Goal: Information Seeking & Learning: Learn about a topic

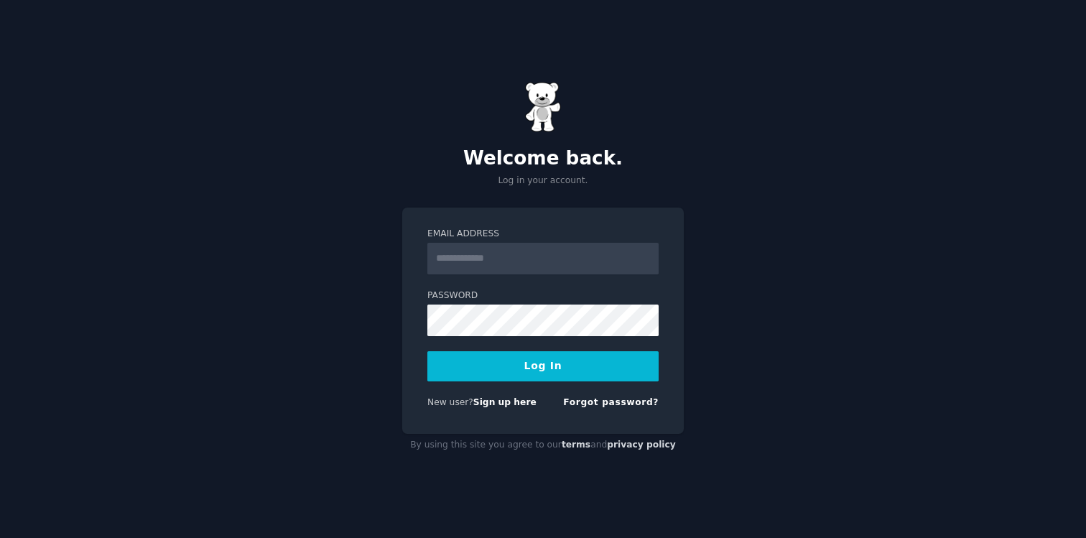
click at [549, 270] on input "Email Address" at bounding box center [542, 259] width 231 height 32
type input "**********"
click at [570, 370] on button "Log In" at bounding box center [542, 366] width 231 height 30
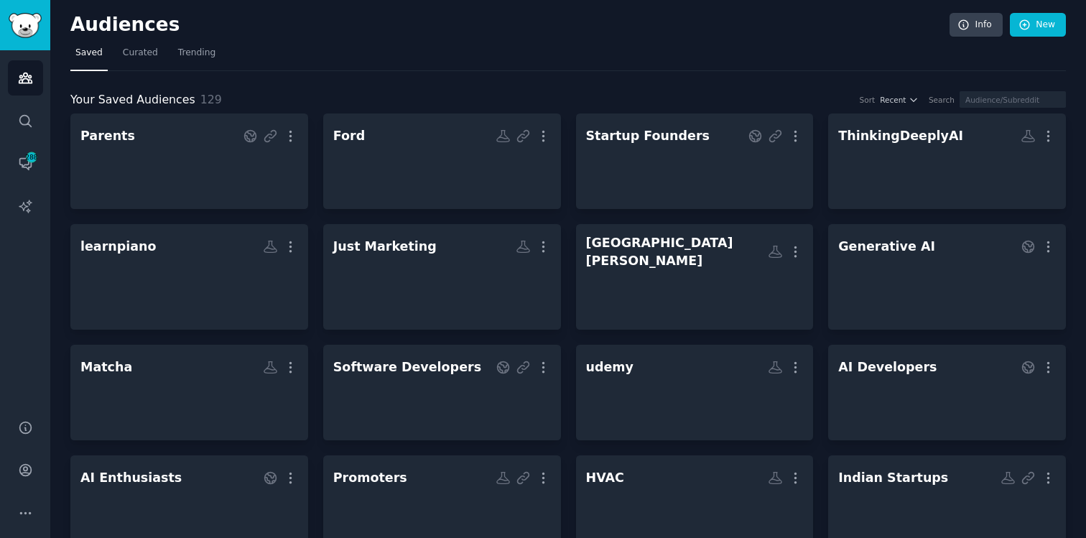
click at [488, 45] on nav "Saved Curated Trending" at bounding box center [568, 56] width 996 height 29
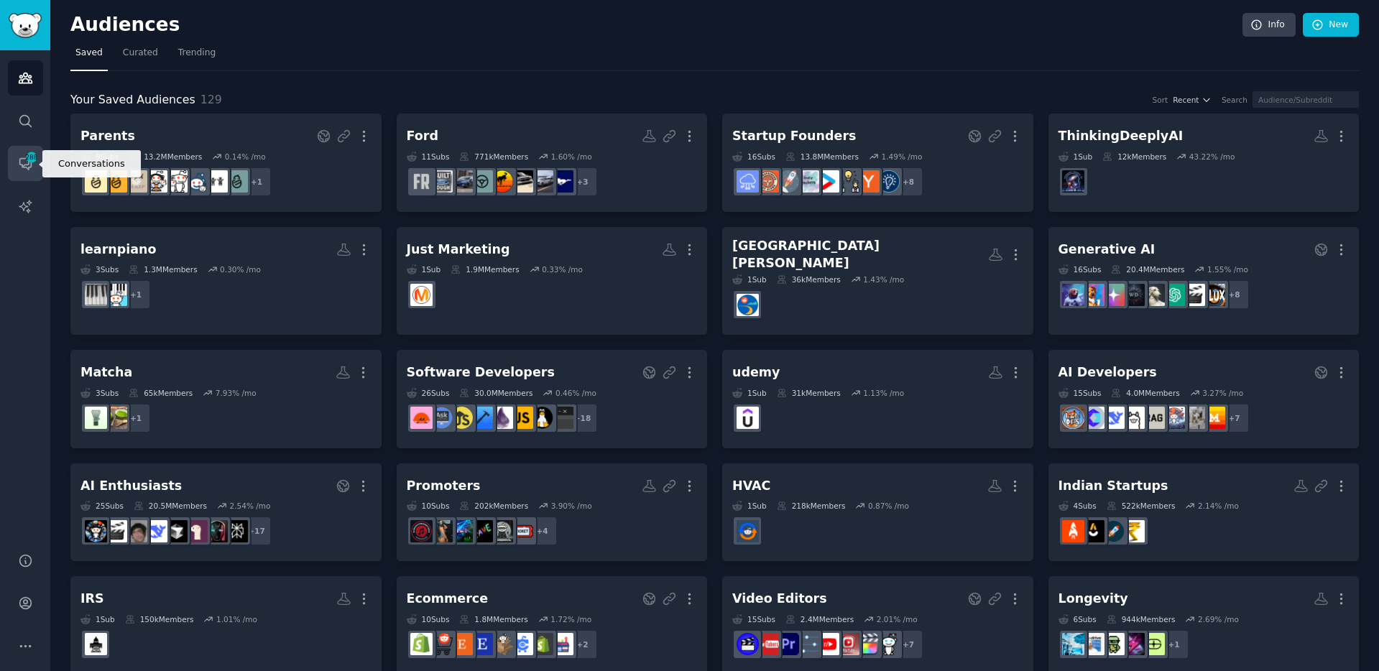
click at [28, 165] on icon "Sidebar" at bounding box center [25, 163] width 15 height 15
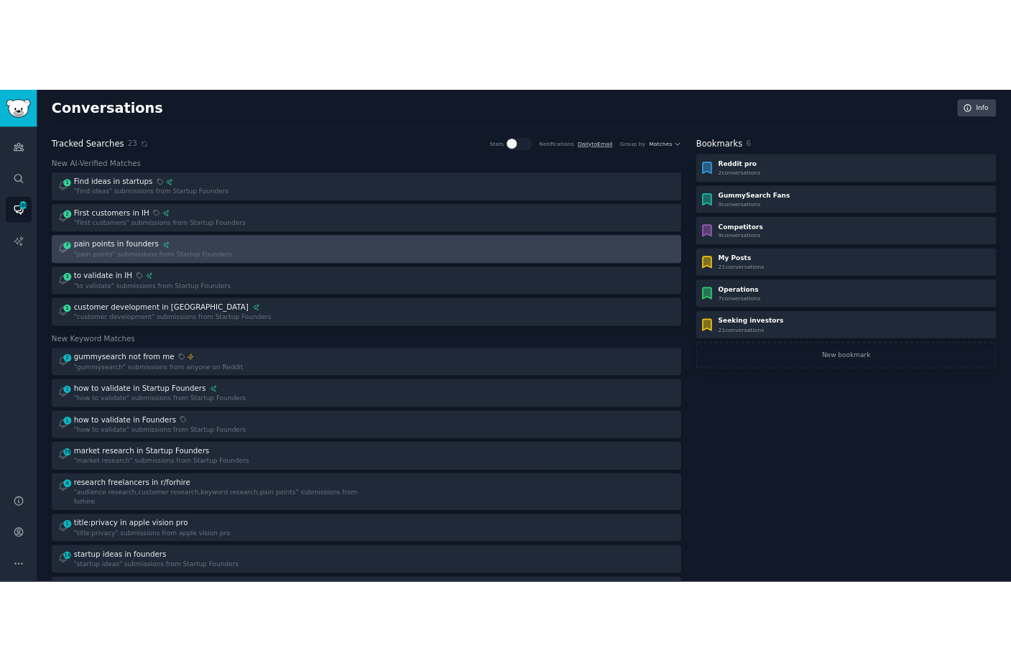
scroll to position [3, 0]
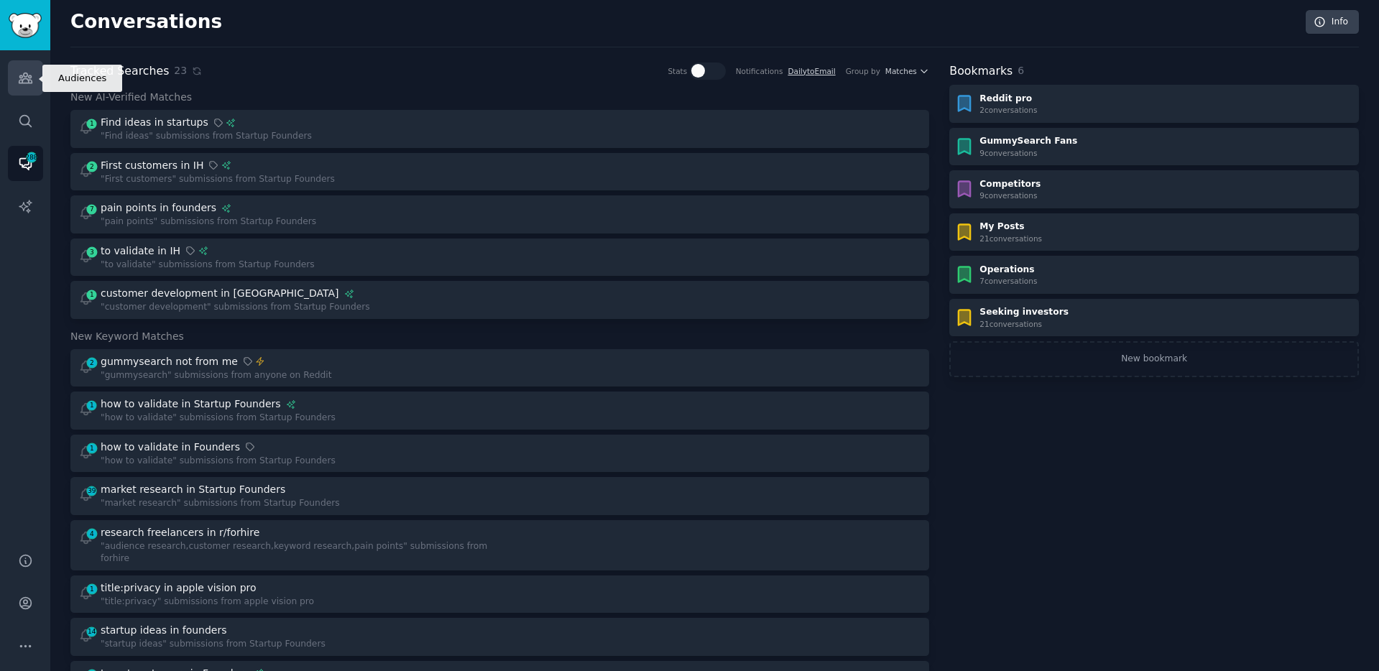
click at [33, 73] on link "Audiences" at bounding box center [25, 77] width 35 height 35
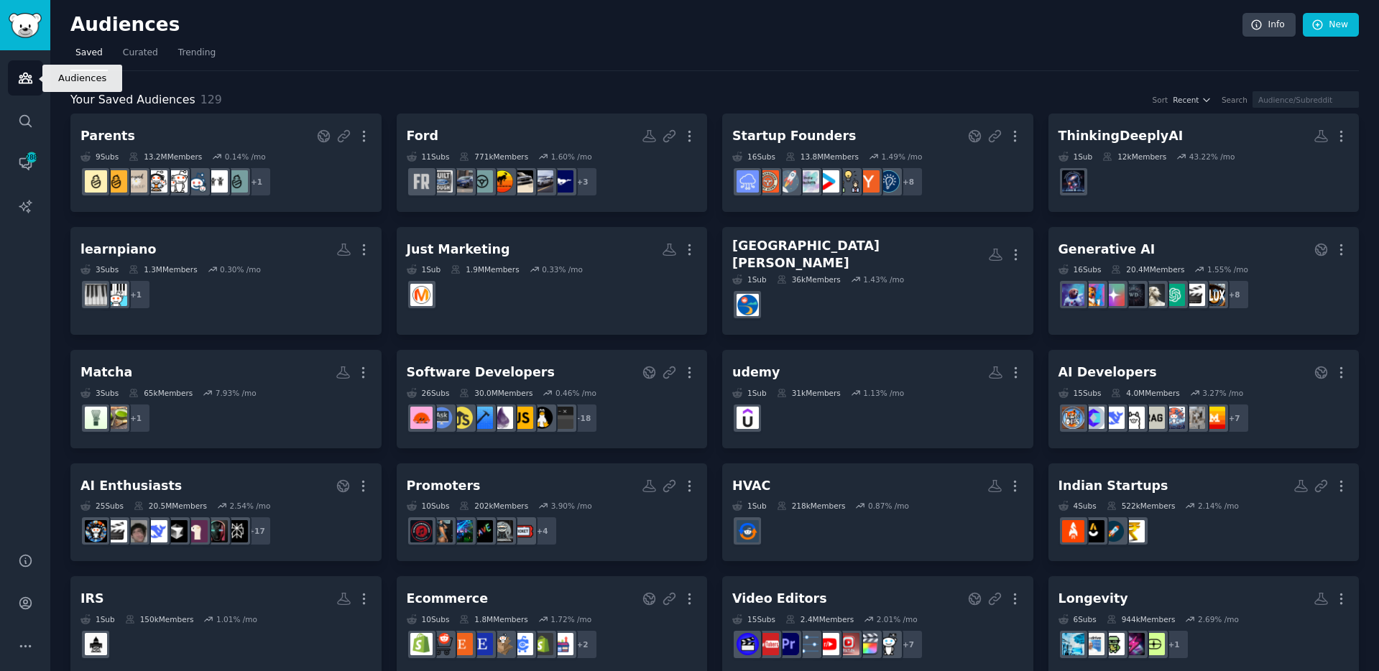
click at [32, 77] on icon "Sidebar" at bounding box center [25, 77] width 15 height 15
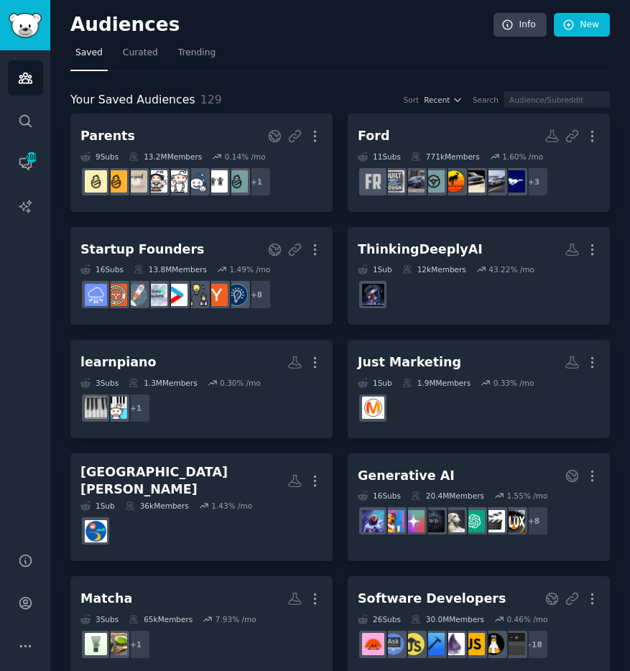
click at [303, 48] on nav "Saved Curated Trending" at bounding box center [340, 56] width 540 height 29
click at [310, 49] on nav "Saved Curated Trending" at bounding box center [340, 56] width 540 height 29
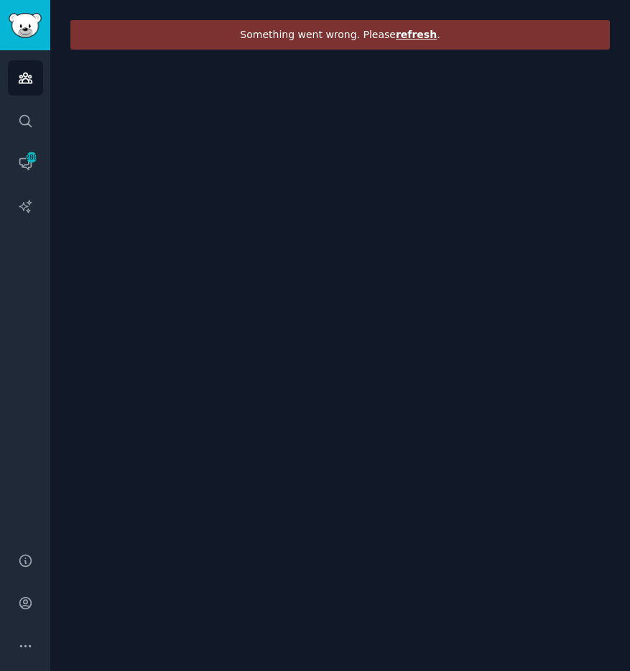
click at [419, 35] on span "refresh" at bounding box center [416, 34] width 41 height 11
click at [410, 35] on span "refresh" at bounding box center [416, 34] width 41 height 11
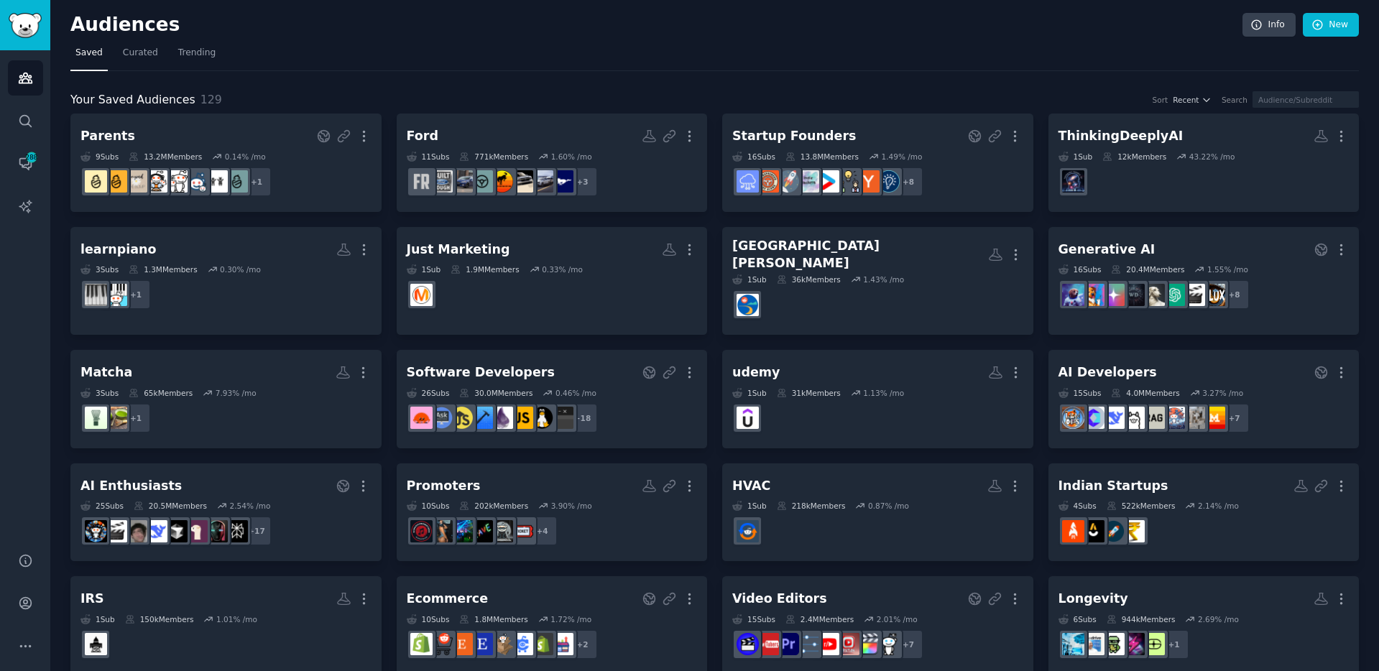
click at [384, 63] on nav "Saved Curated Trending" at bounding box center [714, 56] width 1288 height 29
click at [25, 159] on span "288" at bounding box center [31, 157] width 13 height 10
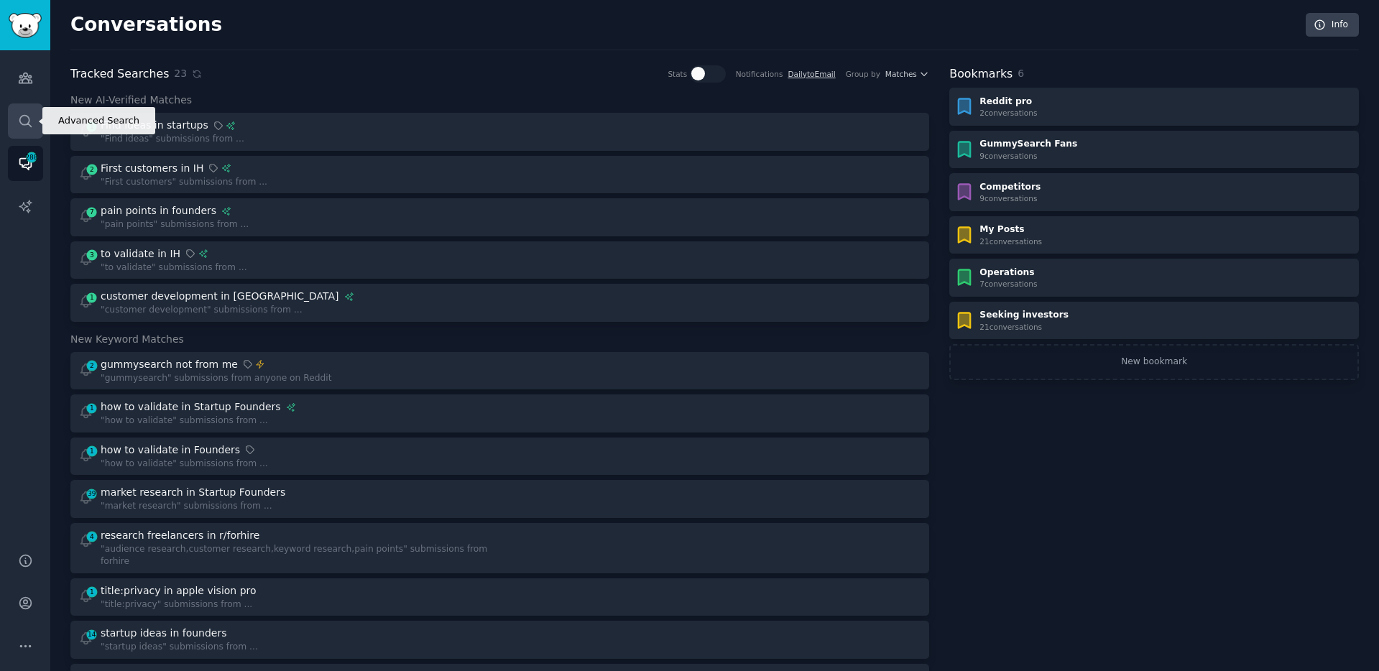
click at [42, 107] on link "Search" at bounding box center [25, 120] width 35 height 35
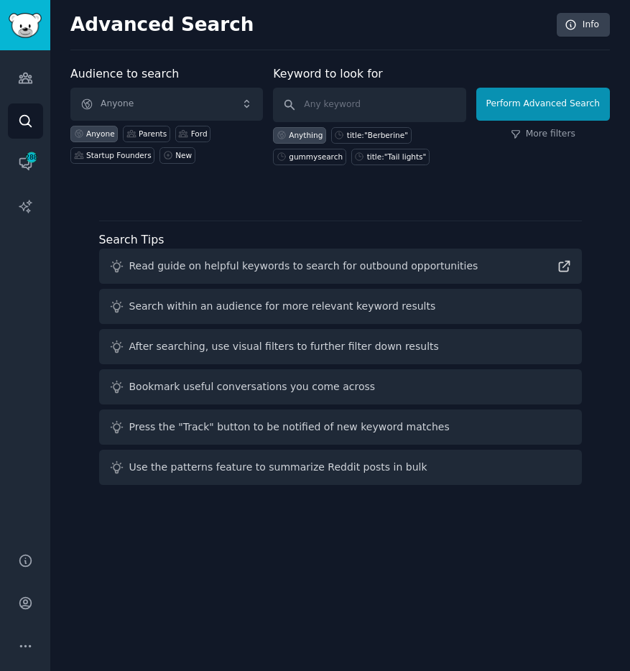
click at [426, 239] on div "Search Tips Read guide on helpful keywords to search for outbound opportunities…" at bounding box center [340, 358] width 483 height 254
click at [193, 133] on div "Ford" at bounding box center [199, 134] width 17 height 10
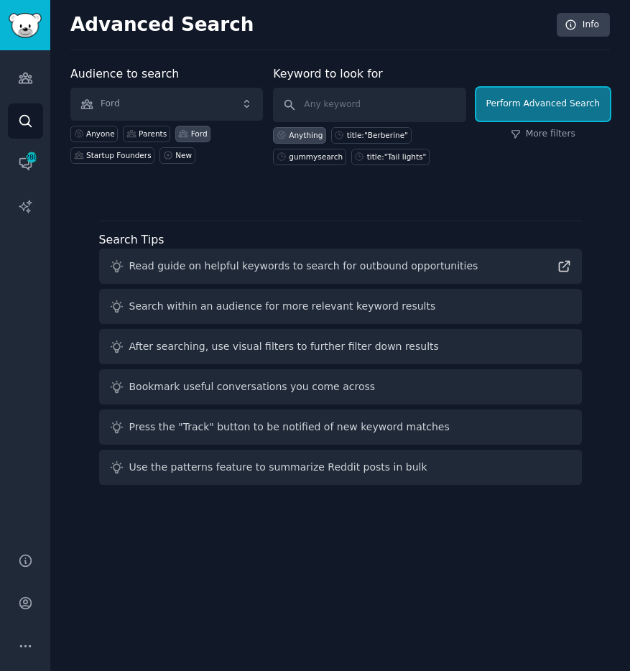
click at [555, 109] on button "Perform Advanced Search" at bounding box center [543, 104] width 134 height 33
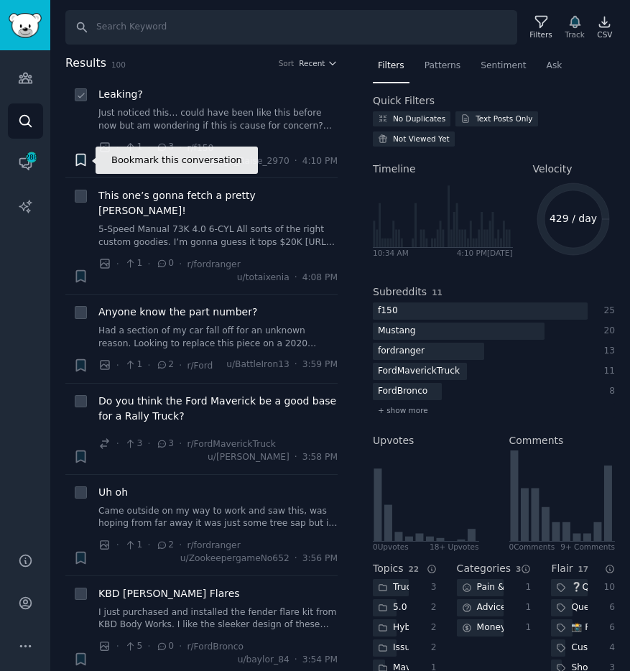
click at [81, 161] on icon "button" at bounding box center [80, 159] width 9 height 11
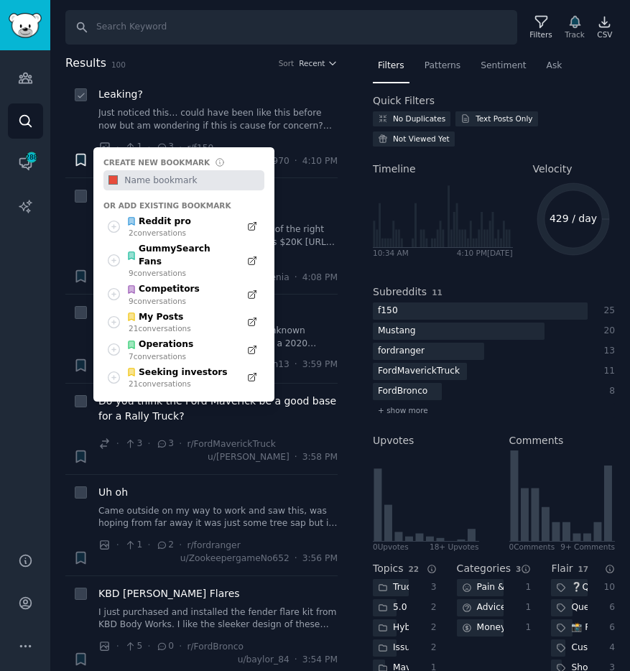
click at [81, 161] on div "+ Create new bookmark #e74c3c Or add existing bookmark Reddit pro 2 conversatio…" at bounding box center [80, 159] width 15 height 15
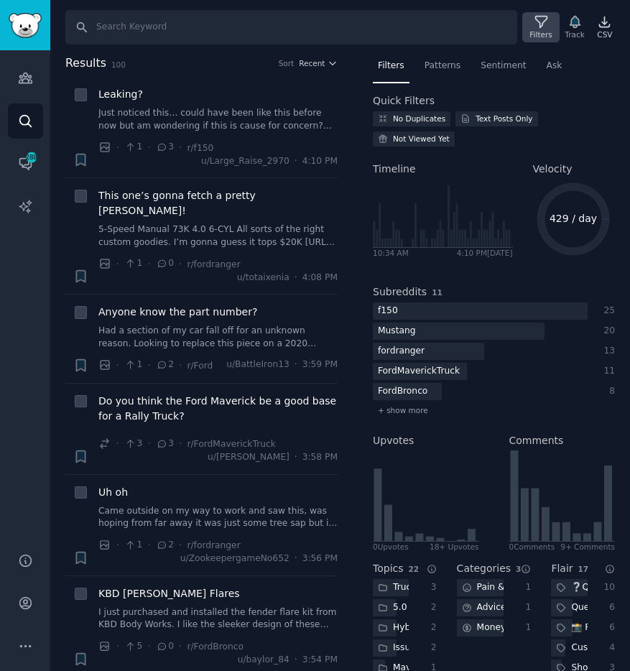
click at [548, 22] on div "Filters" at bounding box center [540, 27] width 37 height 30
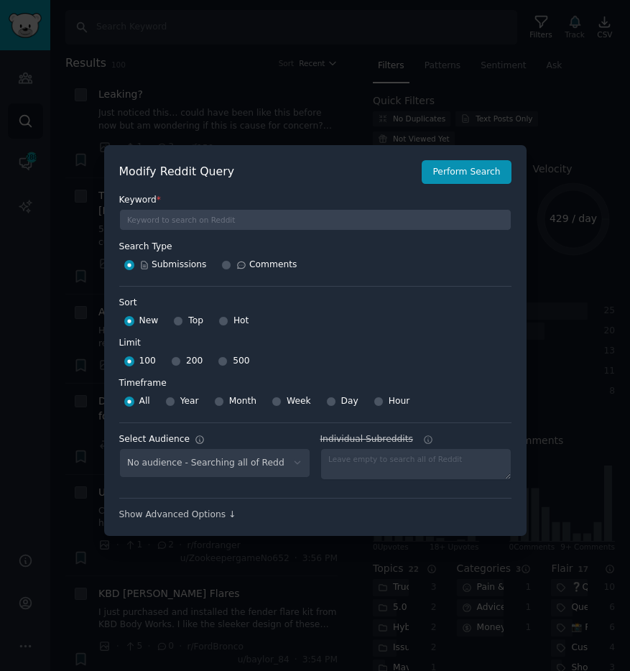
click at [266, 461] on div "No audience - Searching all of Reddit" at bounding box center [214, 462] width 191 height 29
click at [294, 469] on div "No audience - Searching all of Reddit" at bounding box center [214, 462] width 191 height 29
click at [295, 460] on div "No audience - Searching all of Reddit" at bounding box center [214, 462] width 191 height 29
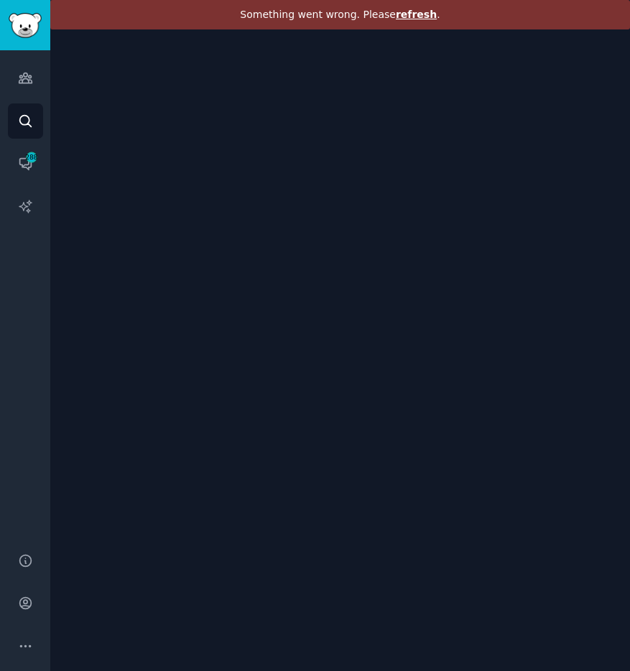
click at [422, 18] on span "refresh" at bounding box center [416, 14] width 41 height 11
